Goal: Check status: Check status

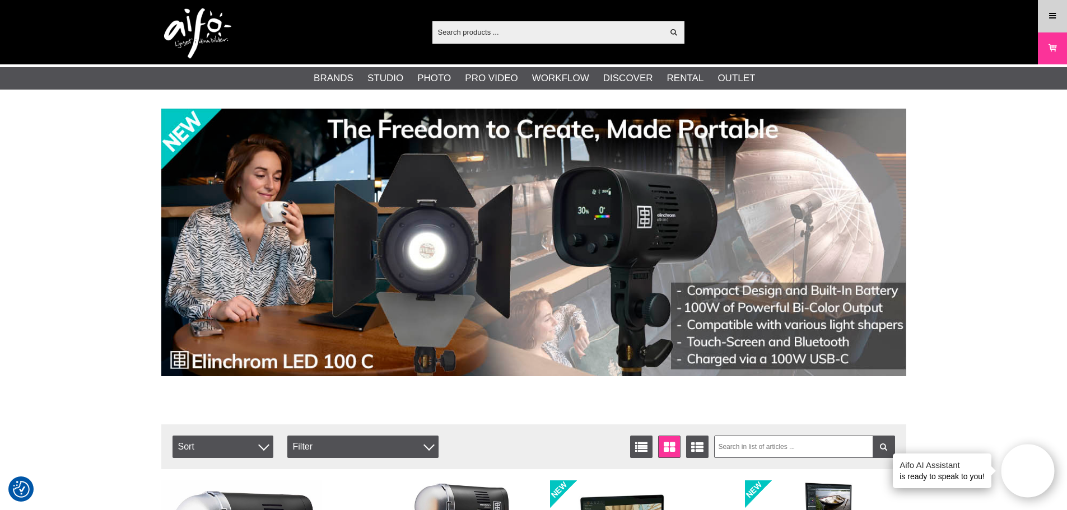
click at [1062, 4] on link "Menu" at bounding box center [1053, 16] width 28 height 26
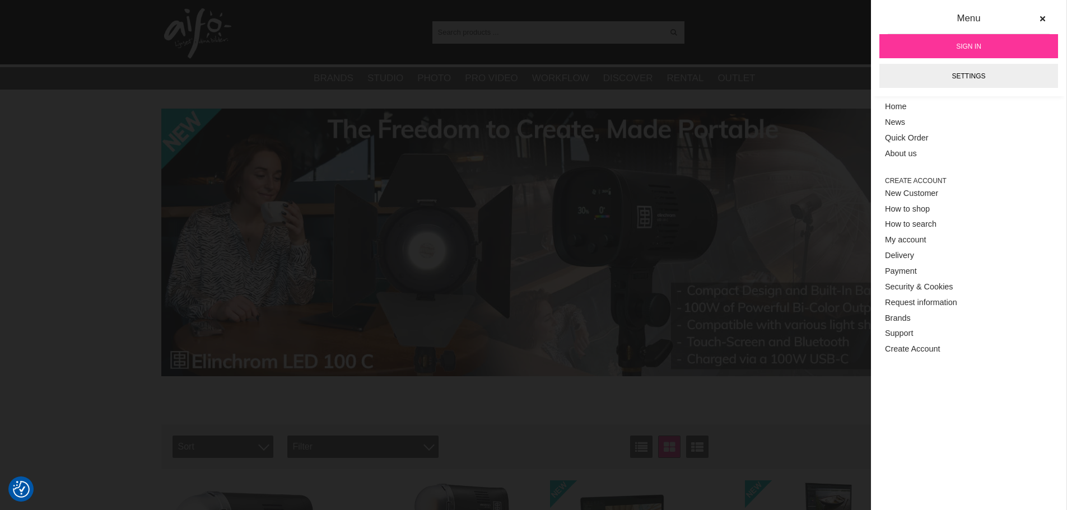
click at [971, 50] on span "Sign in" at bounding box center [968, 46] width 25 height 10
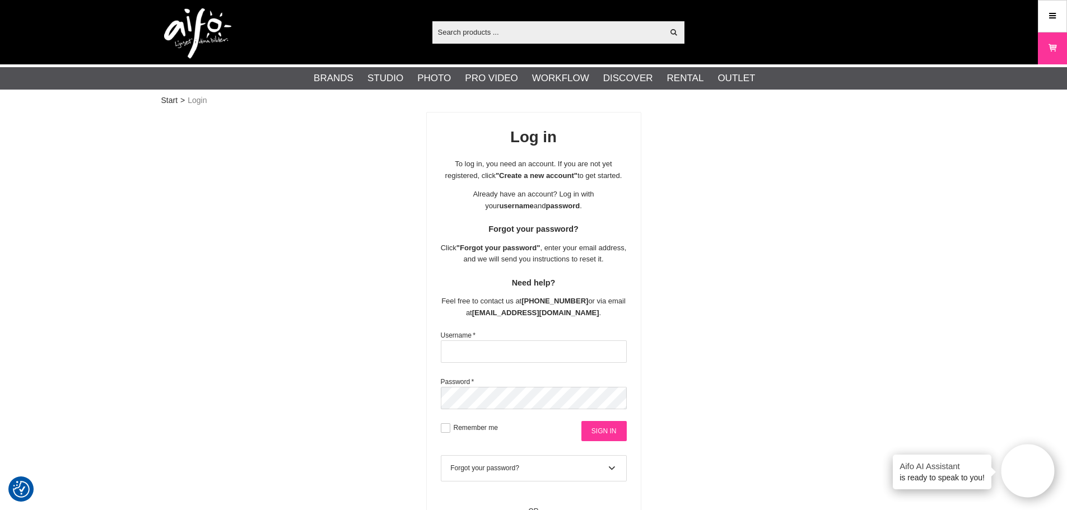
type input "Urmas10"
click at [612, 433] on input "Sign in" at bounding box center [604, 431] width 45 height 20
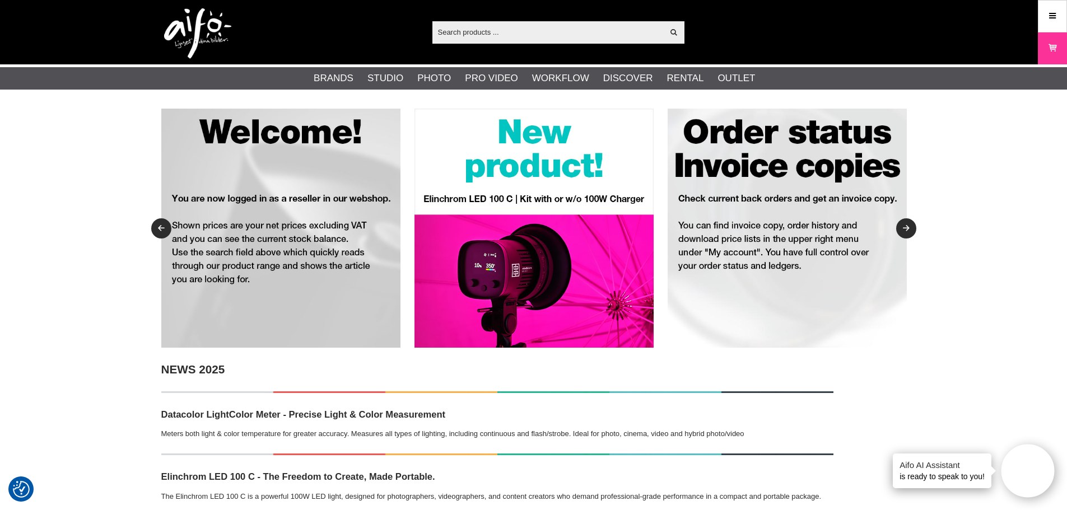
click at [1052, 13] on icon at bounding box center [1053, 16] width 10 height 12
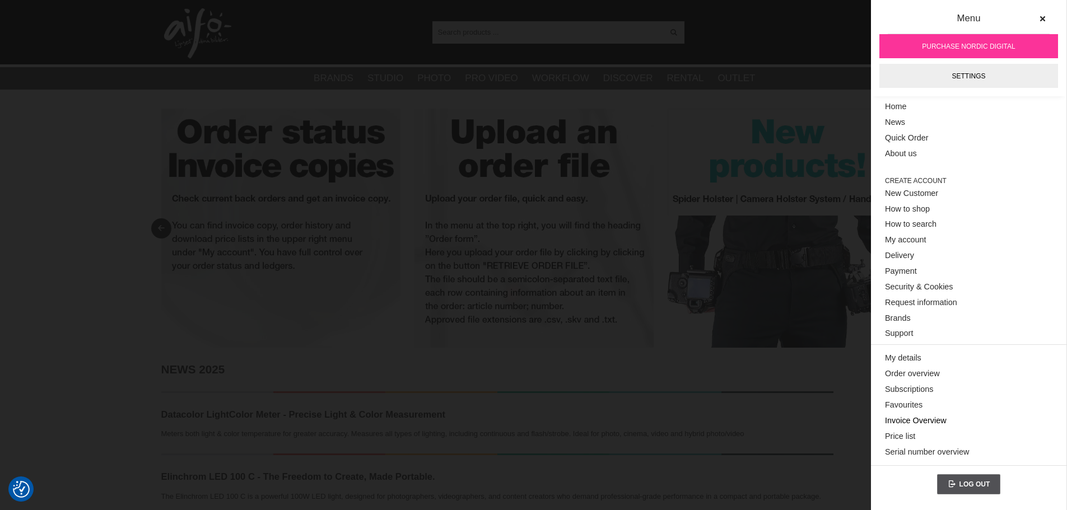
click at [919, 419] on link "Invoice Overview" at bounding box center [969, 421] width 168 height 16
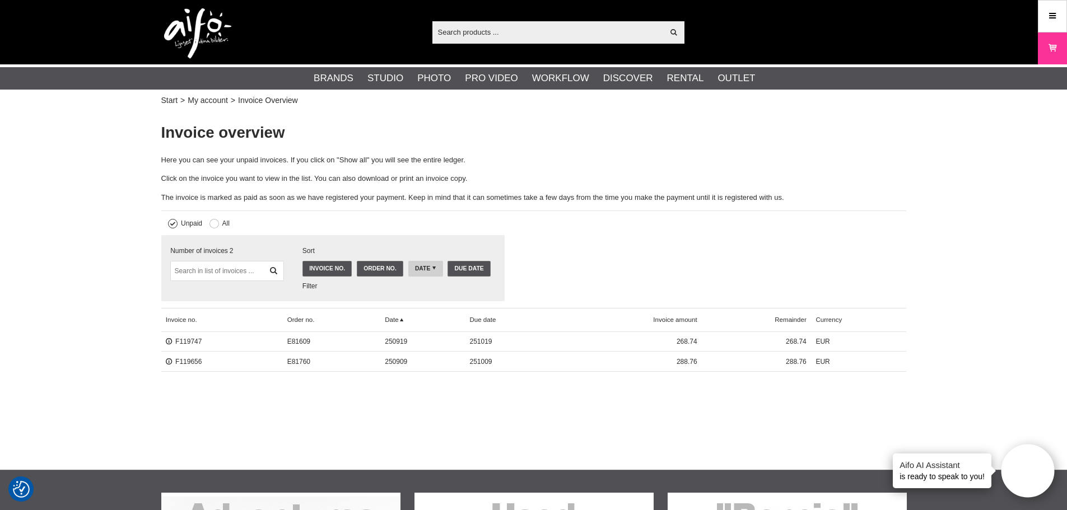
click at [733, 399] on div "Start > My account > Invoice Overview Invoice overview Here you can see your un…" at bounding box center [533, 289] width 1067 height 361
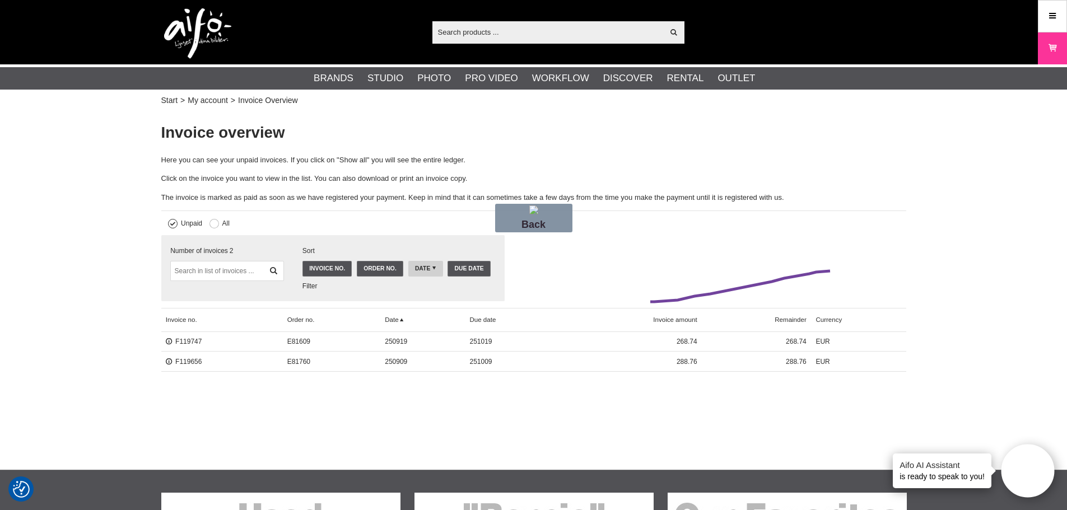
drag, startPoint x: 830, startPoint y: 271, endPoint x: 616, endPoint y: 297, distance: 216.1
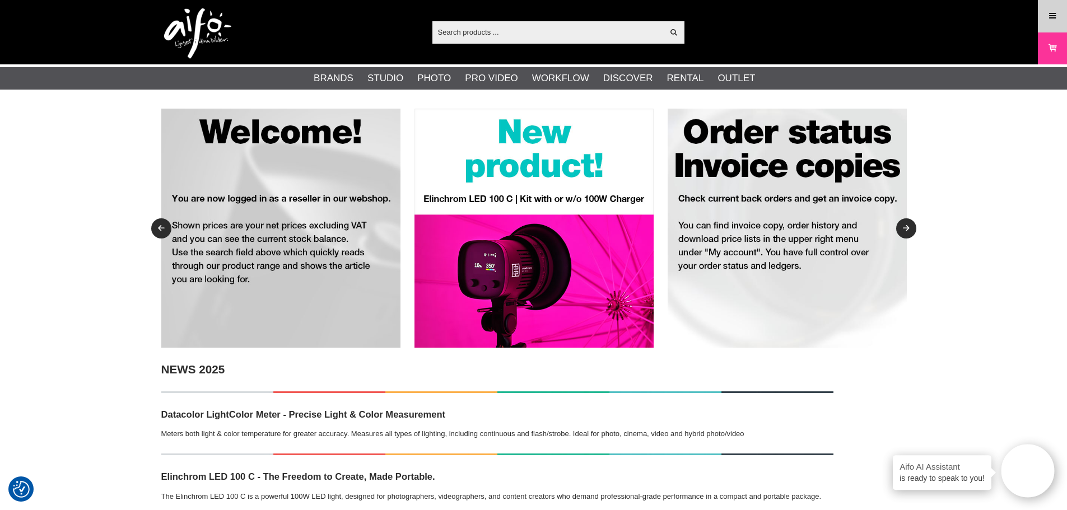
click at [1054, 16] on icon at bounding box center [1053, 16] width 10 height 12
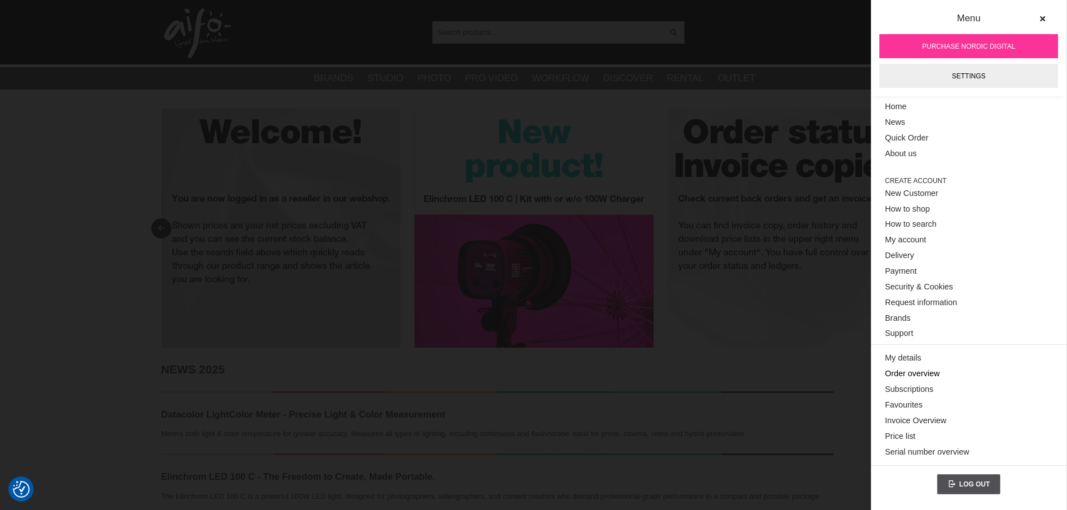
click at [919, 373] on link "Order overview" at bounding box center [969, 374] width 168 height 16
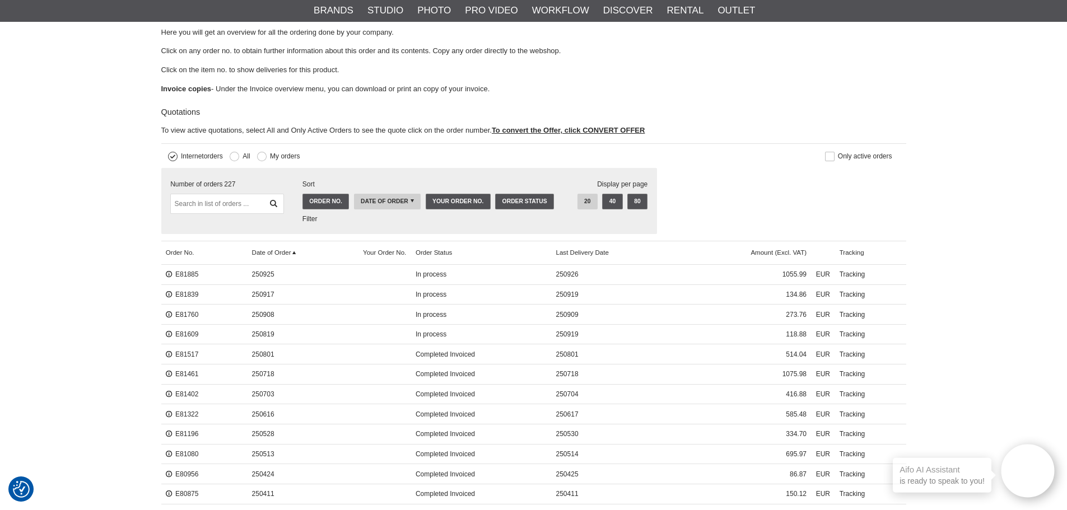
scroll to position [168, 0]
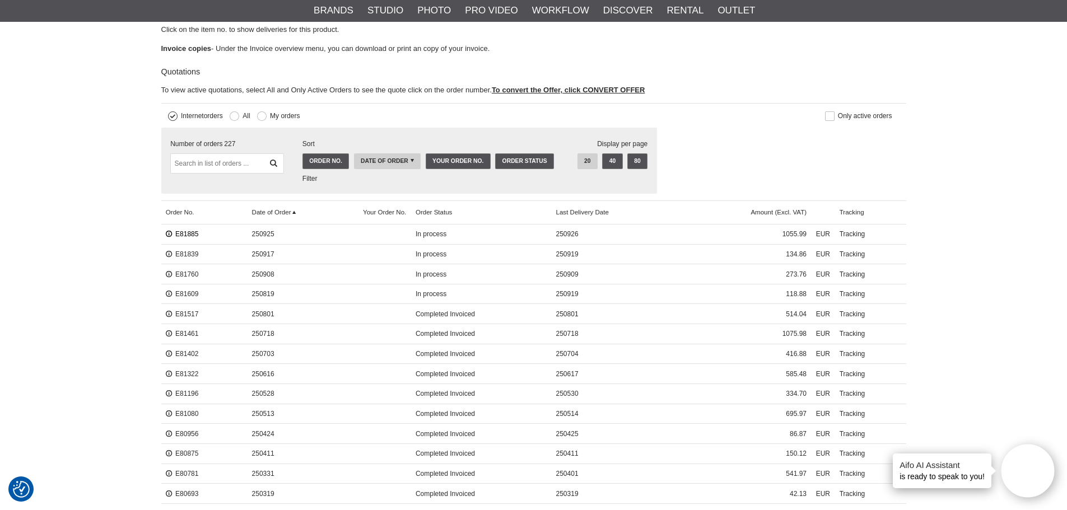
click at [175, 231] on link "E81885" at bounding box center [182, 234] width 33 height 8
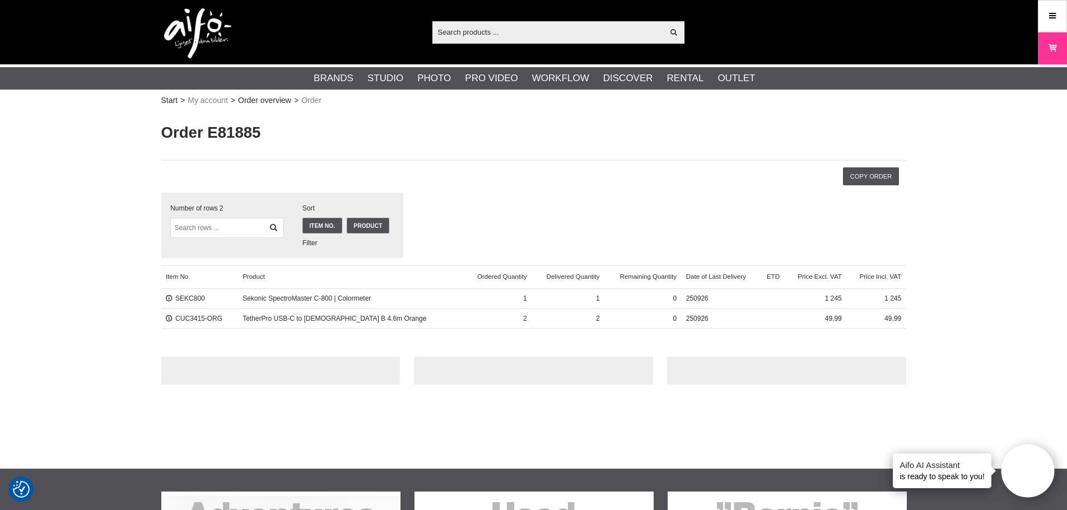
click at [1004, 253] on div "Start > My account > Order overview > Order Order E81885 Filter Sort Number of …" at bounding box center [533, 289] width 1067 height 360
click at [998, 254] on div "Start > My account > Order overview > Order Order E81885 Filter Sort Number of …" at bounding box center [533, 289] width 1067 height 360
click at [127, 208] on div "Start > My account > Order overview > Order Order E81885 Filter Sort Number of …" at bounding box center [533, 289] width 1067 height 360
drag, startPoint x: 134, startPoint y: 138, endPoint x: 183, endPoint y: 225, distance: 100.3
click at [714, 140] on h1 "Order E81885" at bounding box center [533, 133] width 745 height 22
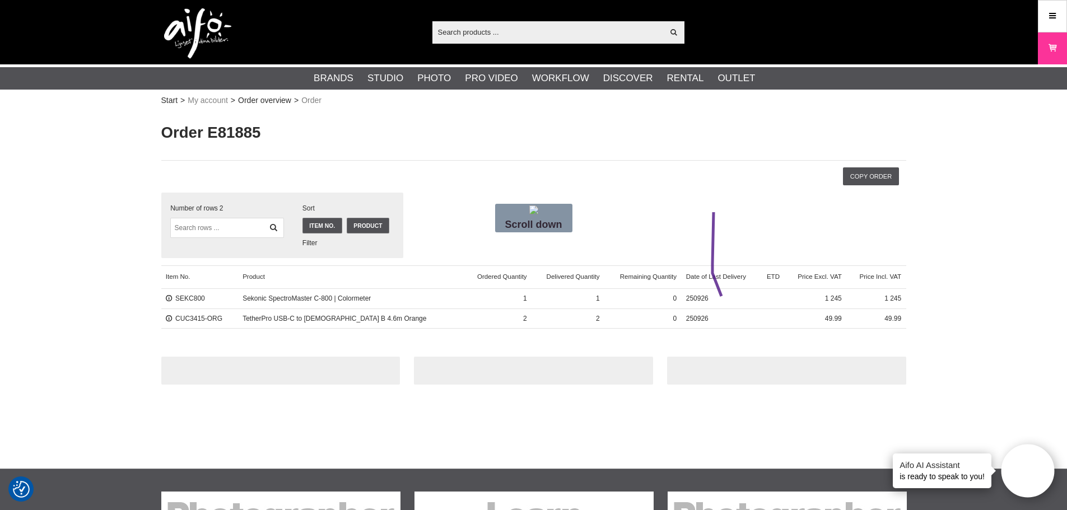
drag, startPoint x: 714, startPoint y: 212, endPoint x: 796, endPoint y: 310, distance: 128.0
